Goal: Task Accomplishment & Management: Manage account settings

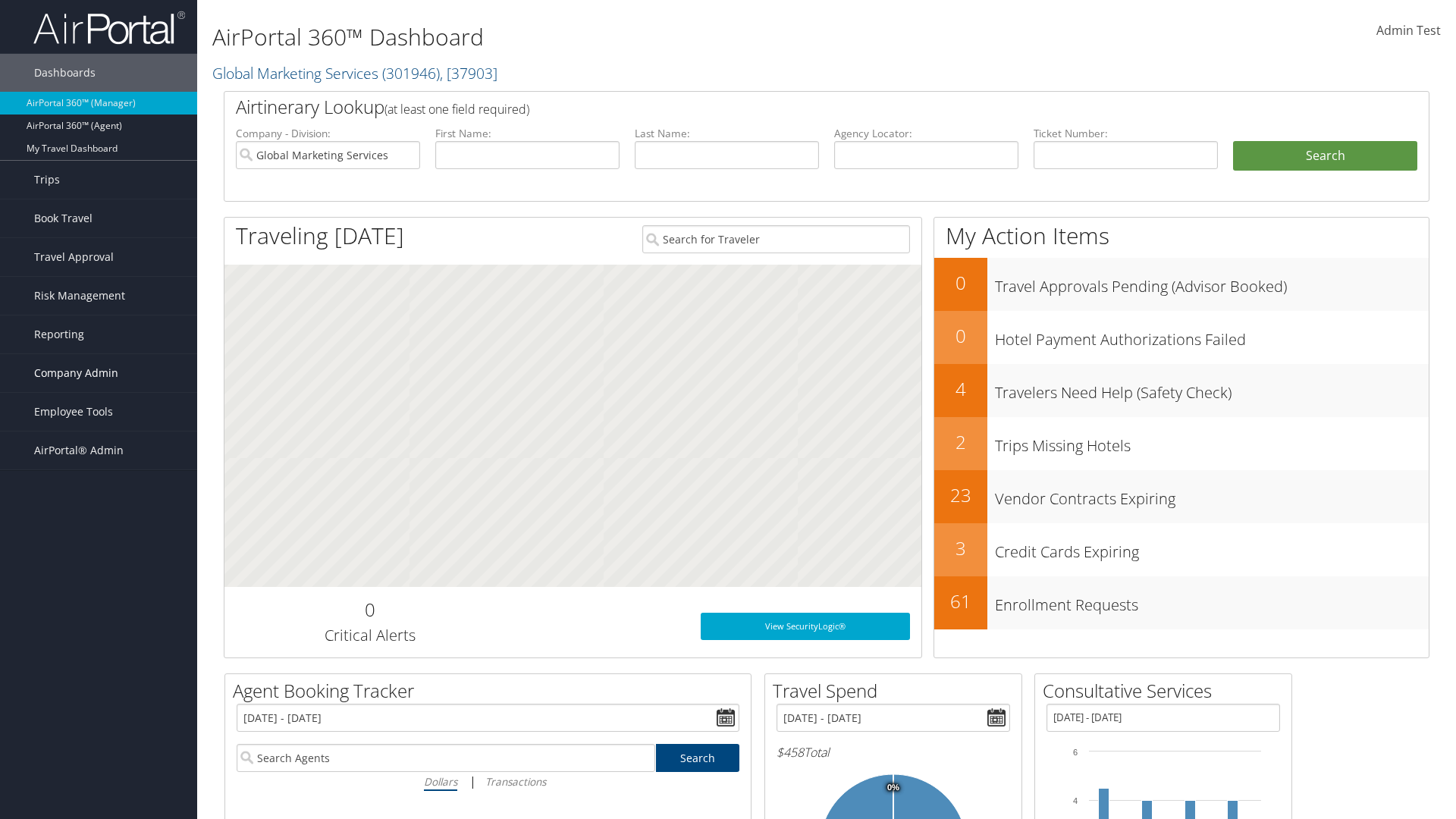
click at [99, 373] on span "Company Admin" at bounding box center [76, 373] width 84 height 38
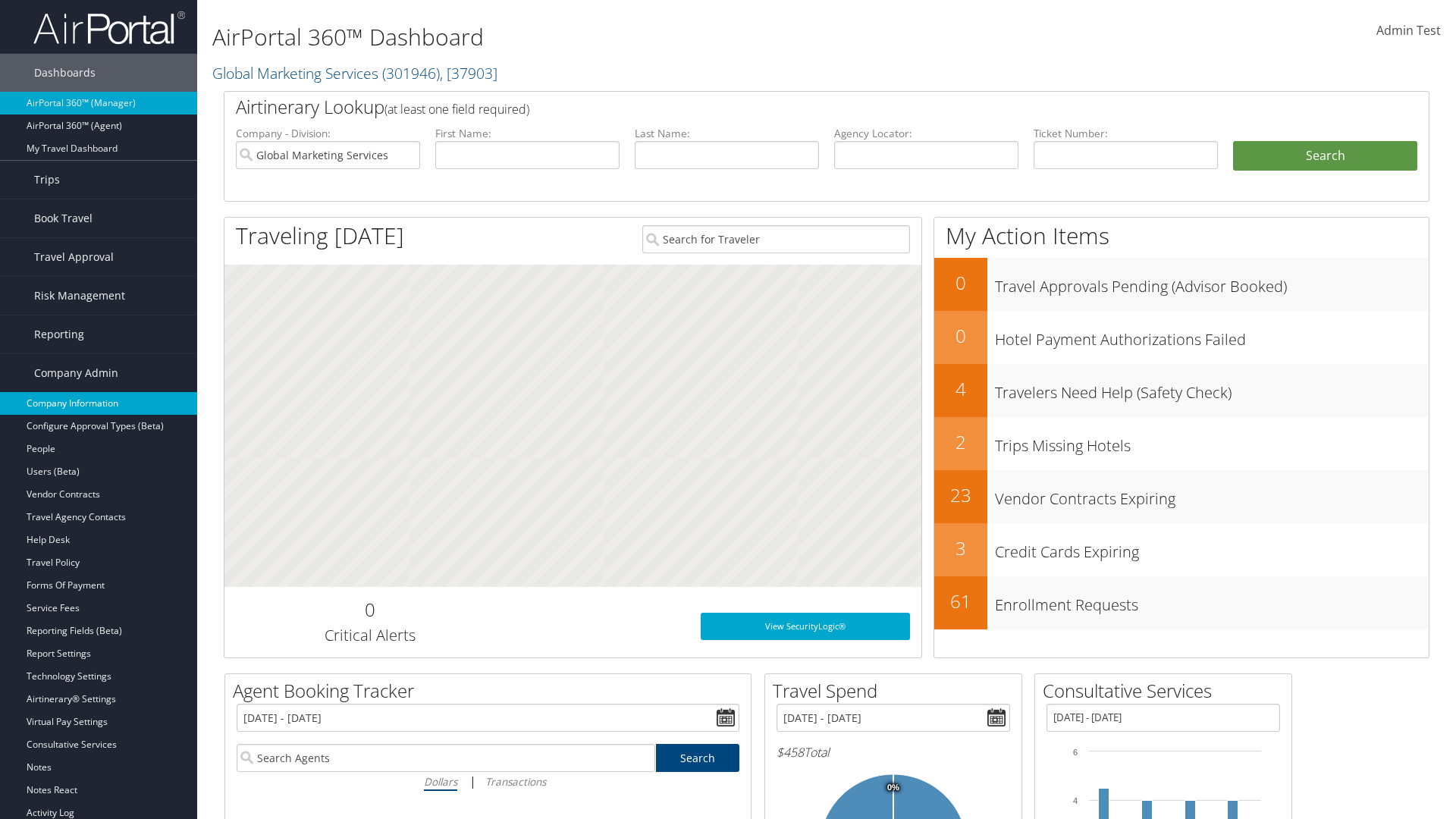
click at [99, 404] on link "Company Information" at bounding box center [99, 403] width 197 height 23
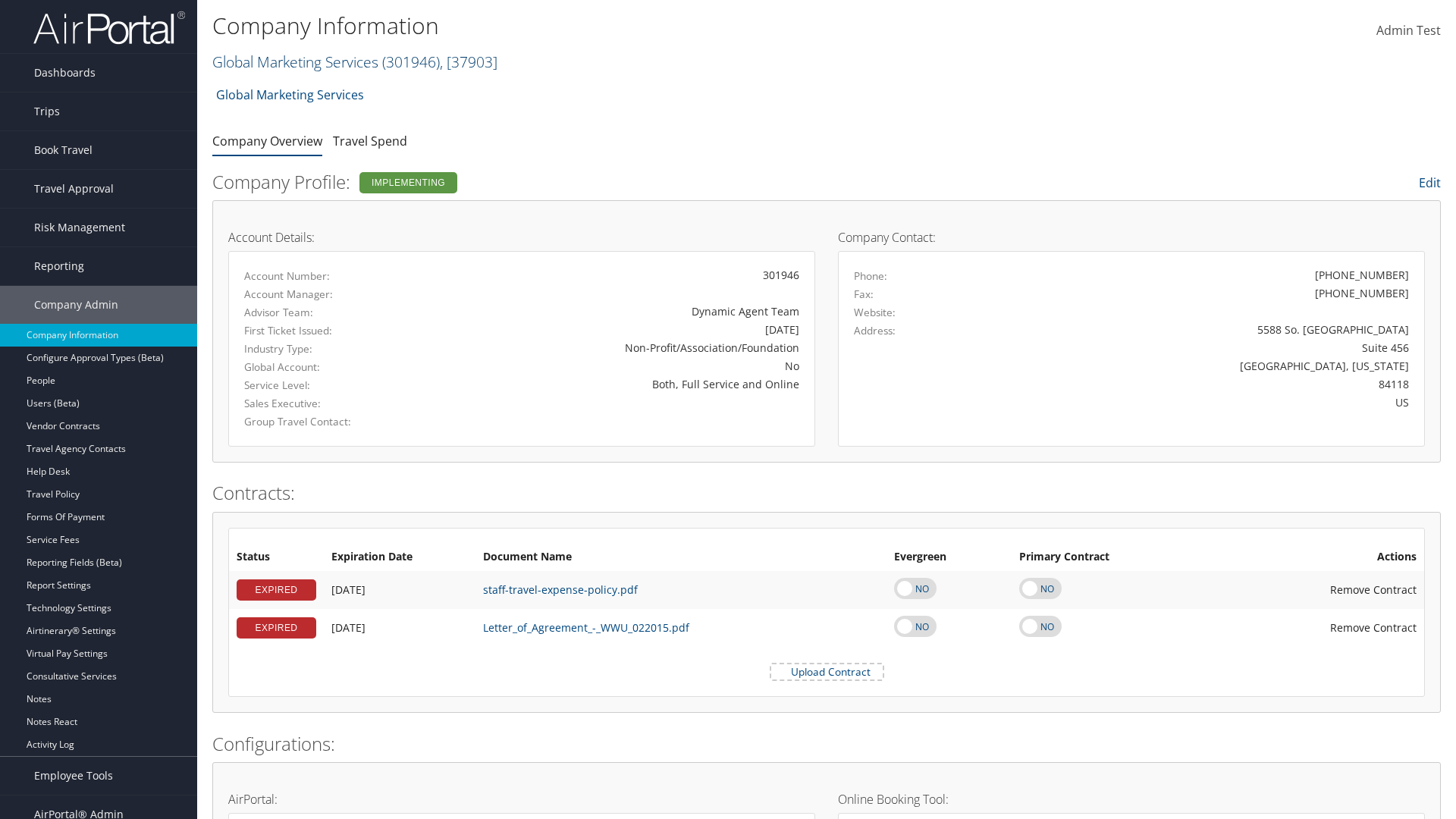
click at [293, 62] on link "Global Marketing Services ( 301946 ) , [ 37903 ]" at bounding box center [355, 62] width 285 height 21
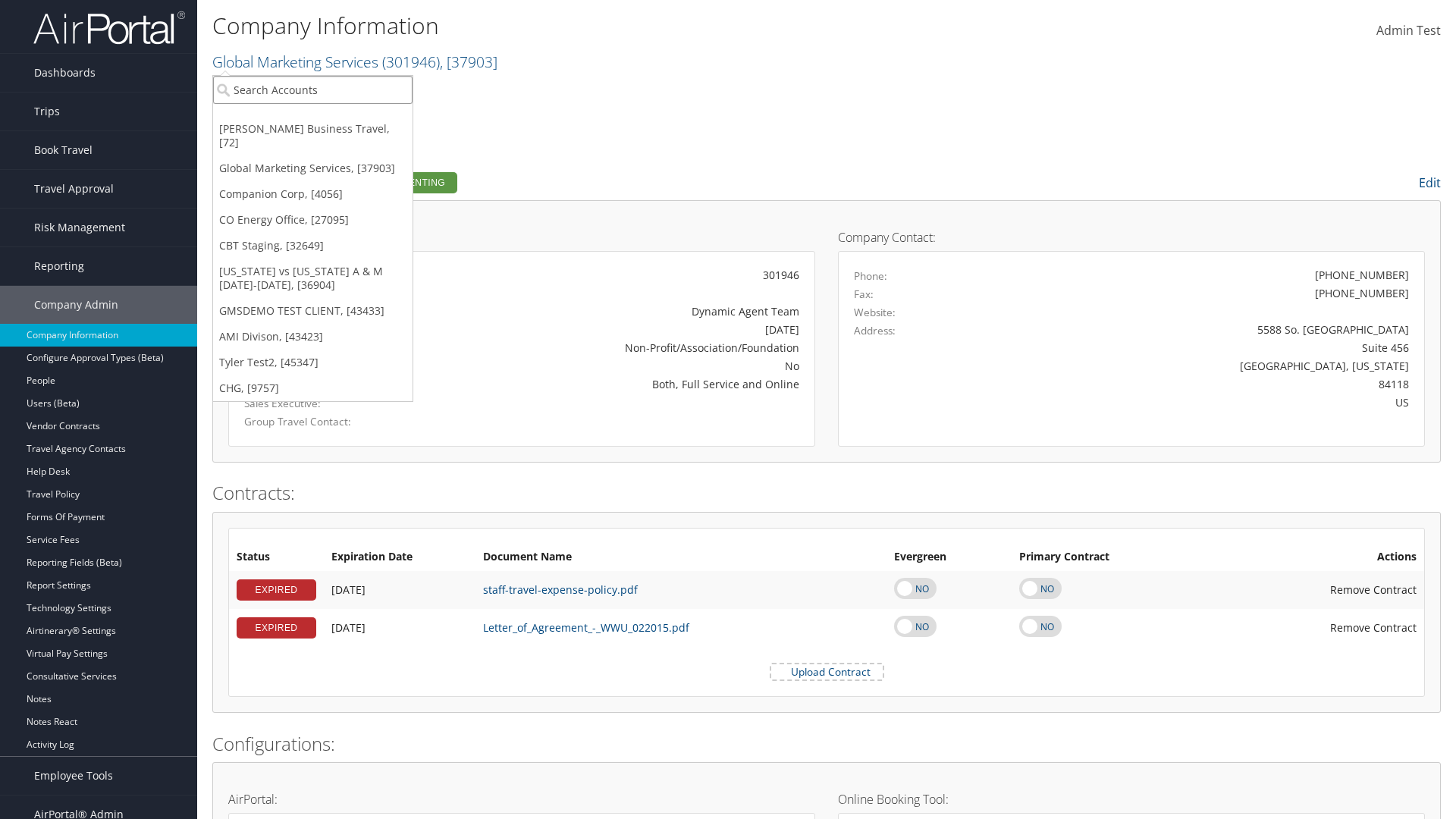
click at [313, 89] on input "search" at bounding box center [313, 89] width 200 height 28
type input "CBTSTG"
click at [313, 117] on div "CBT Staging (CBTSTG), [32649]" at bounding box center [313, 117] width 216 height 14
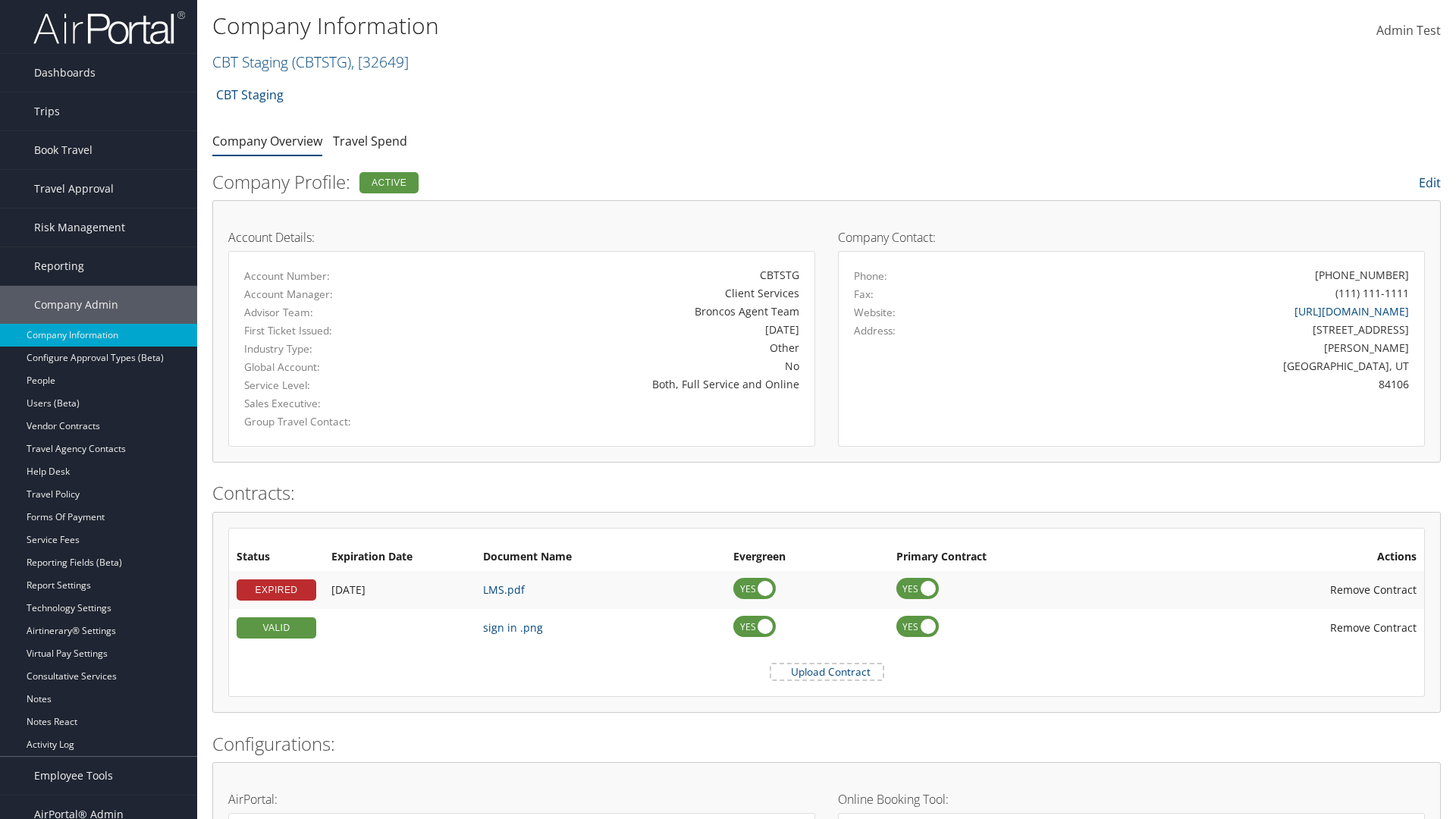
scroll to position [703, 0]
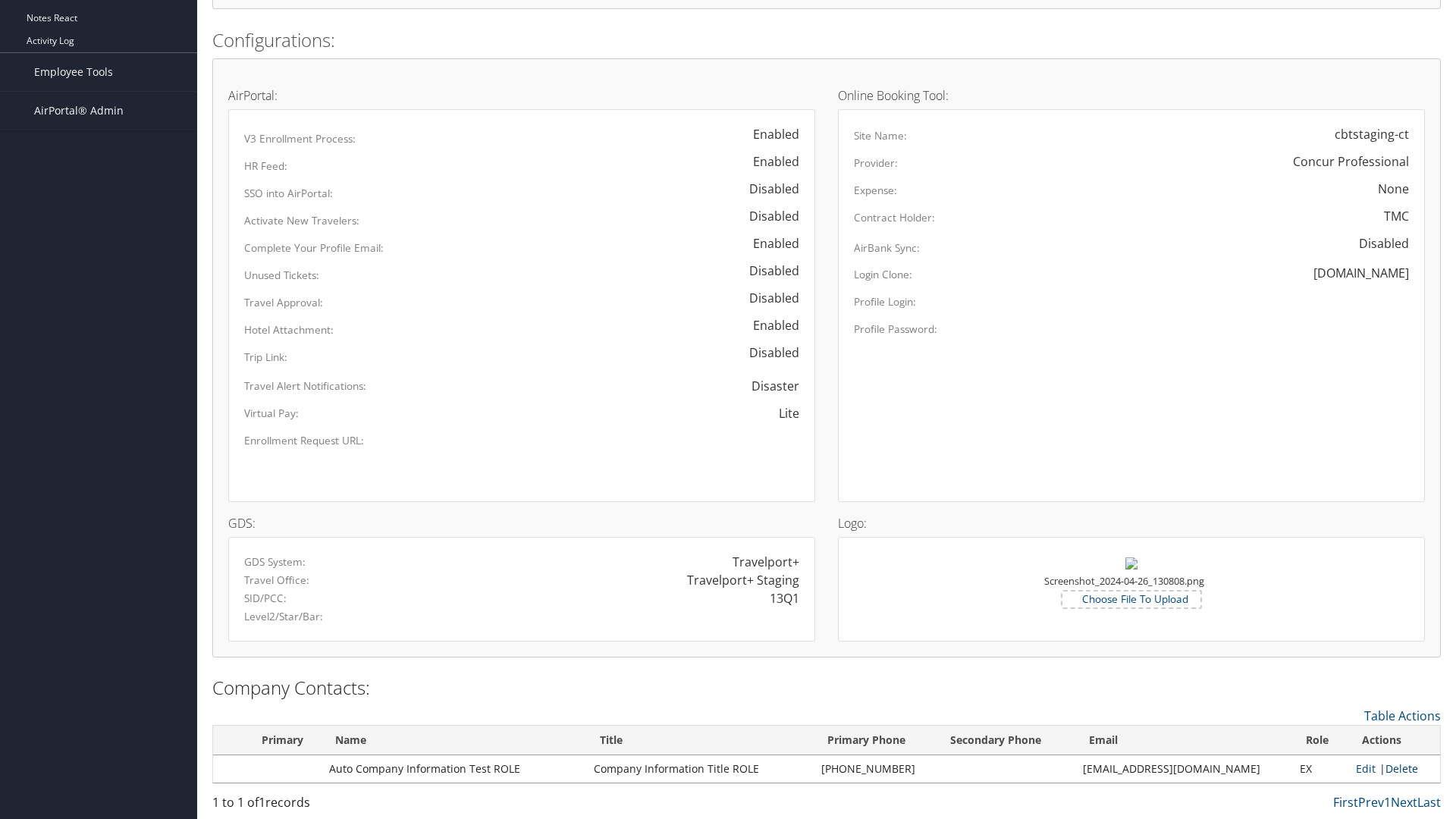
click at [1396, 768] on link "Delete" at bounding box center [1402, 768] width 33 height 15
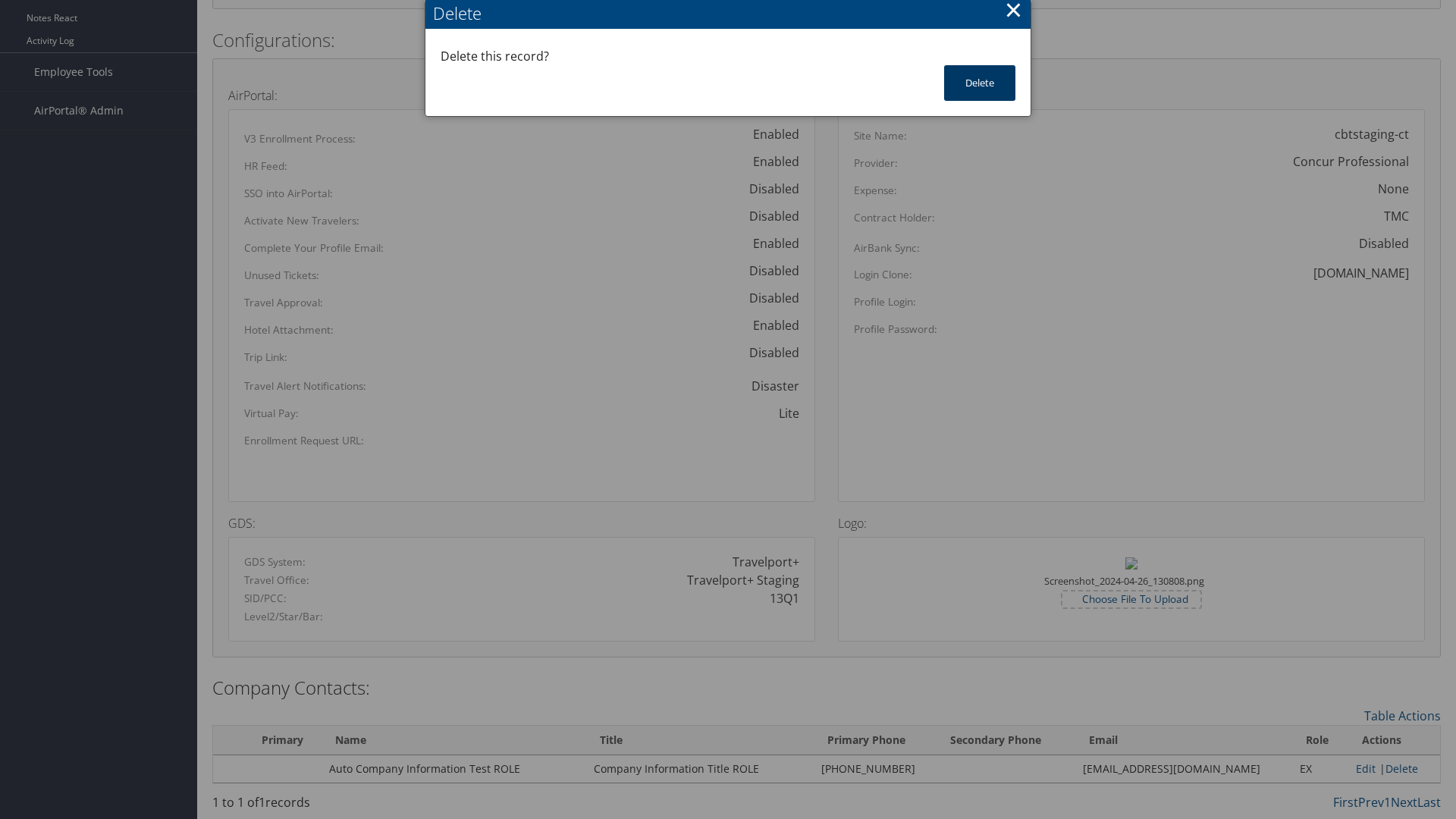
click at [980, 82] on button "Delete" at bounding box center [980, 83] width 71 height 36
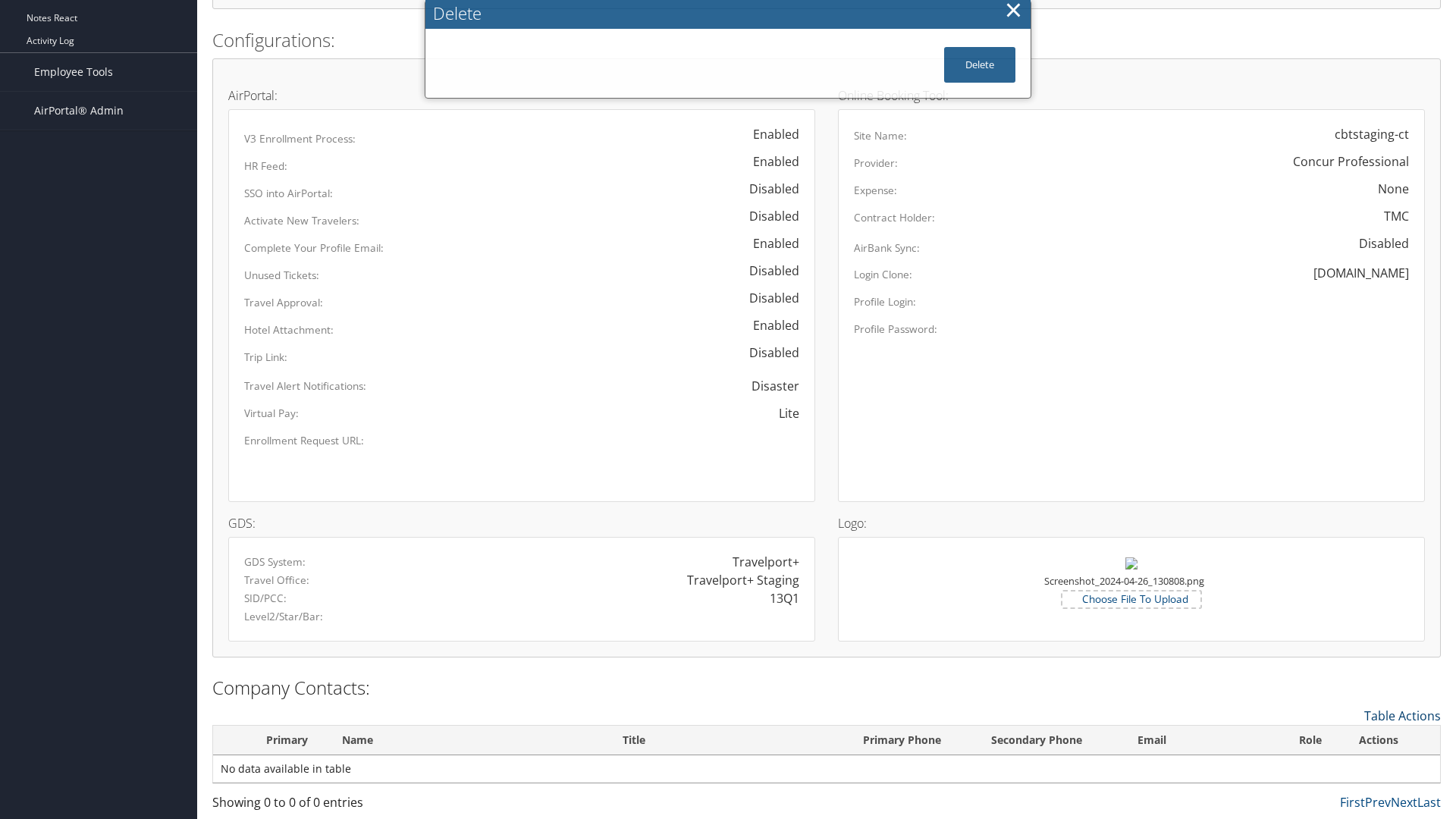
click at [1402, 714] on link "Table Actions" at bounding box center [1402, 715] width 76 height 16
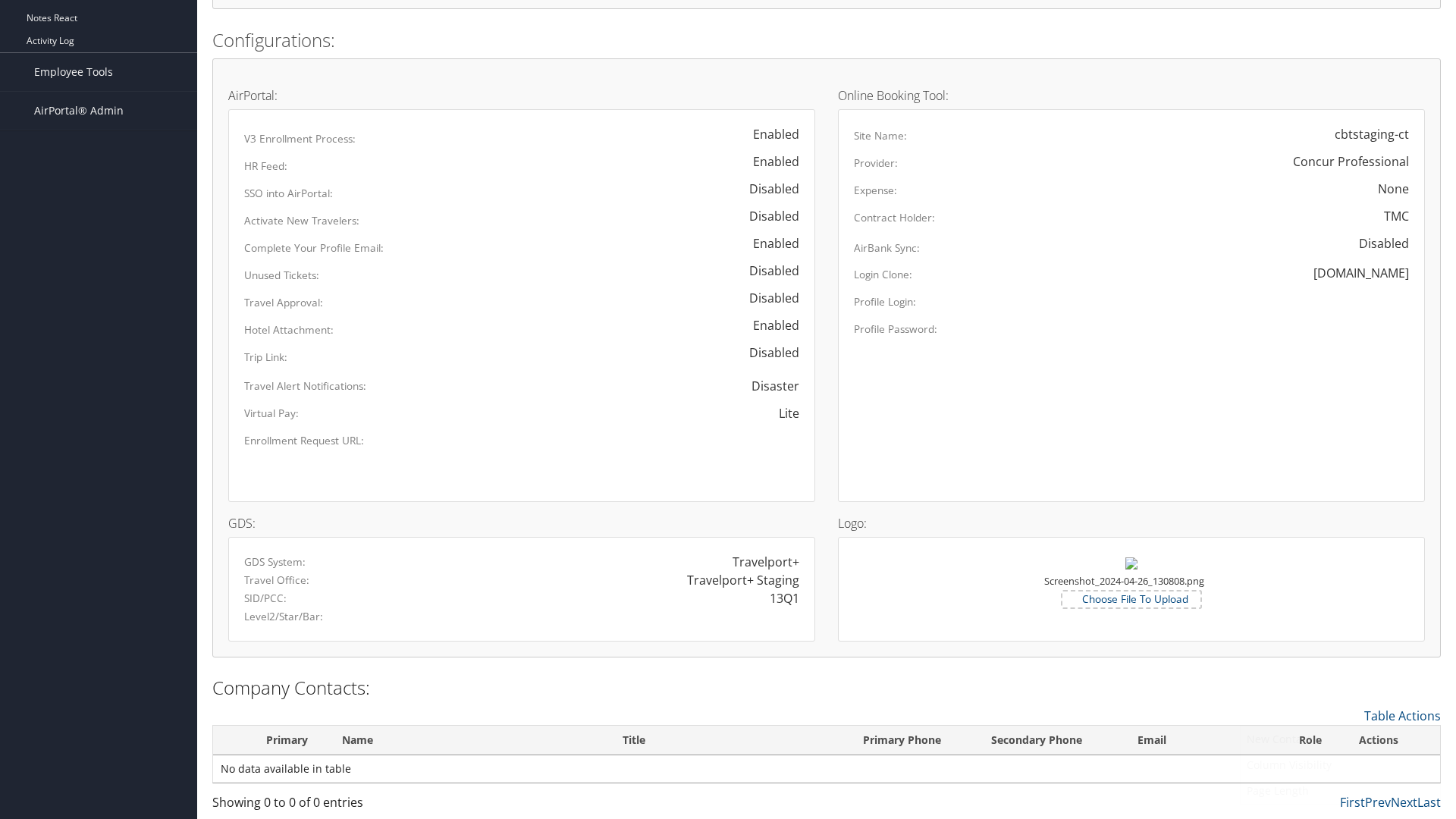
click at [1339, 738] on link "New Contact" at bounding box center [1340, 739] width 200 height 26
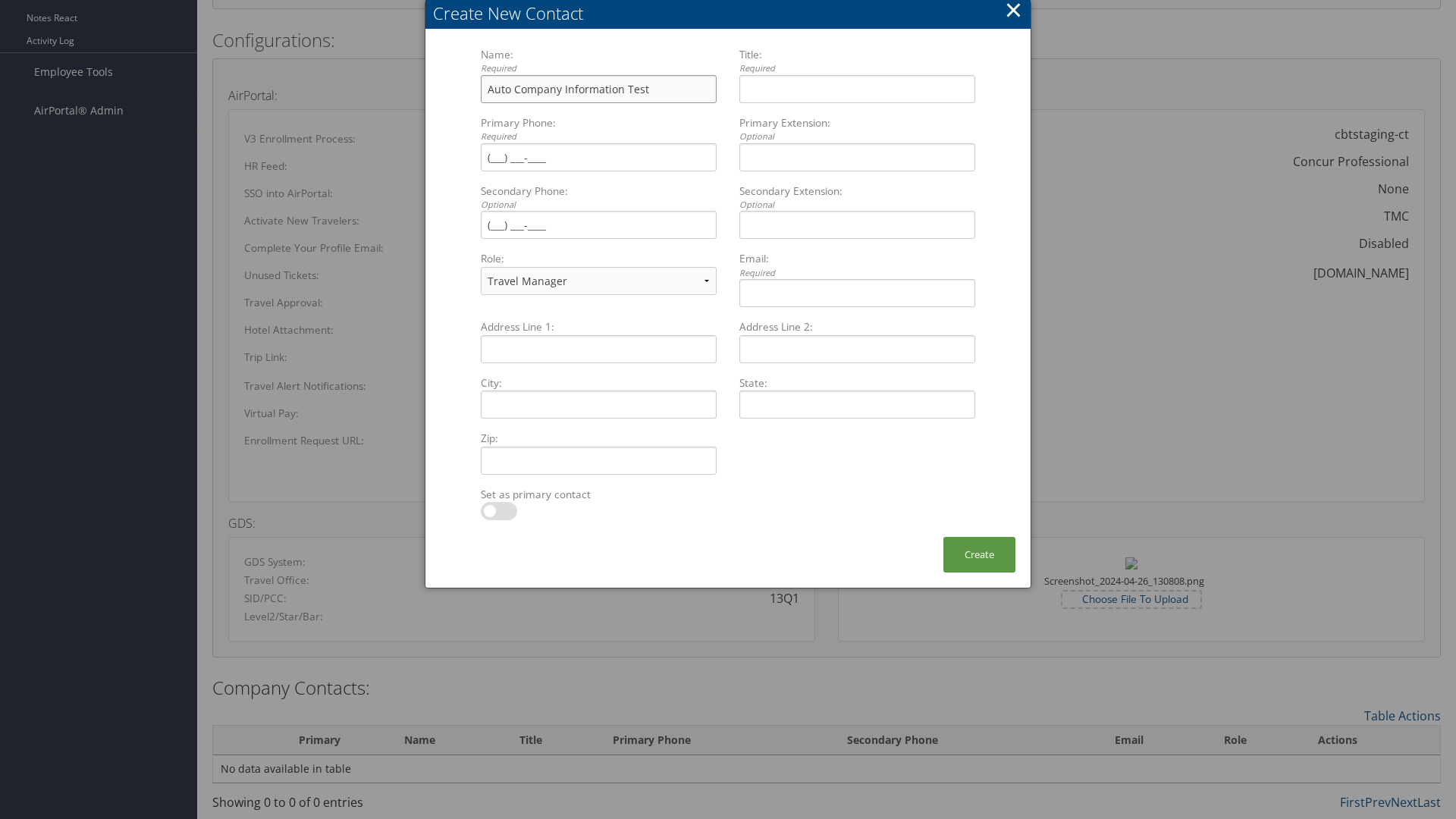
type input "Auto Company Information Test"
type input "Company Information Title"
type input "[PHONE_NUMBER]"
select select "EX"
type input "[PHONE_NUMBER]"
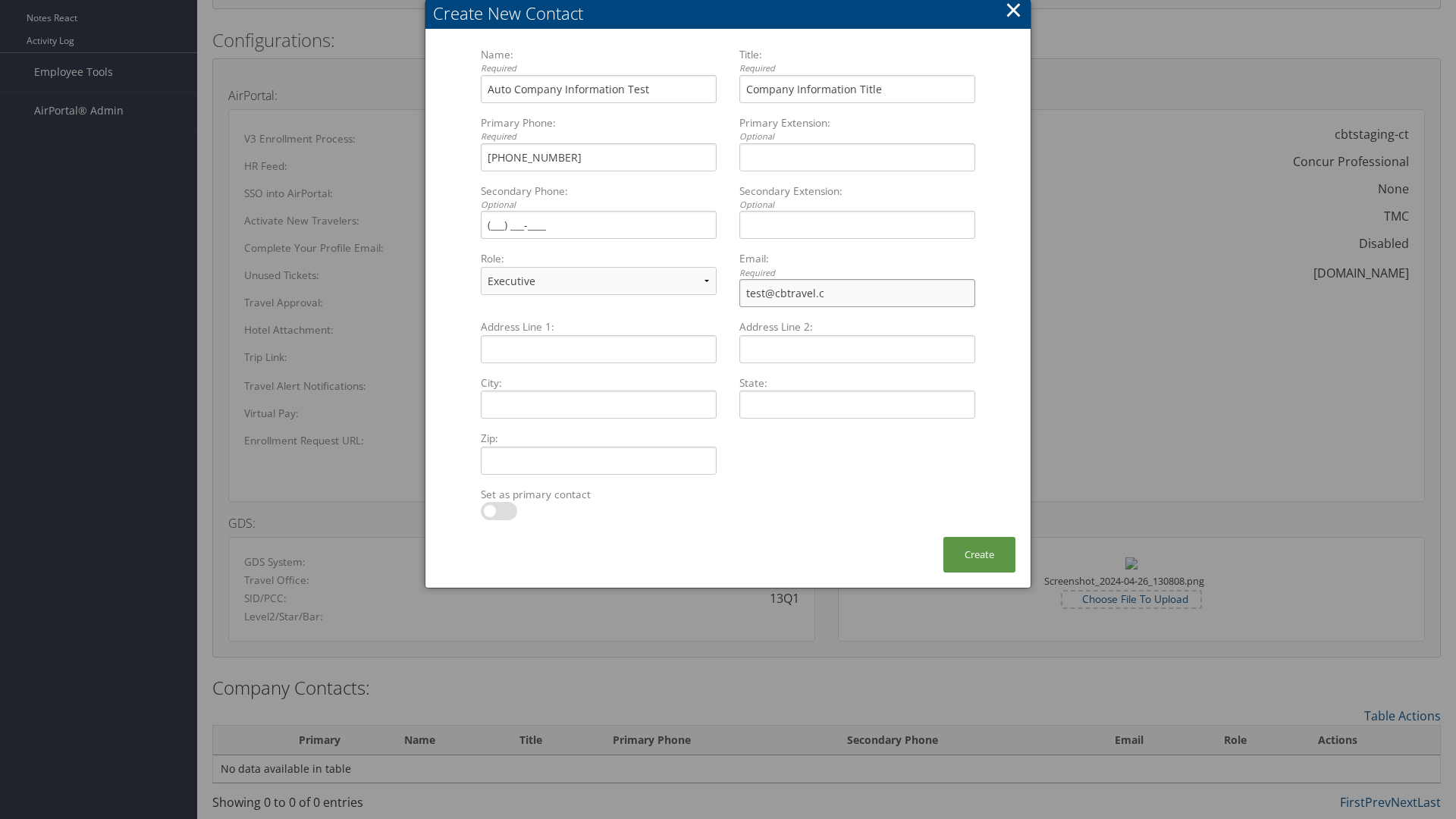
type input "[EMAIL_ADDRESS][DOMAIN_NAME]"
